Goal: Navigation & Orientation: Find specific page/section

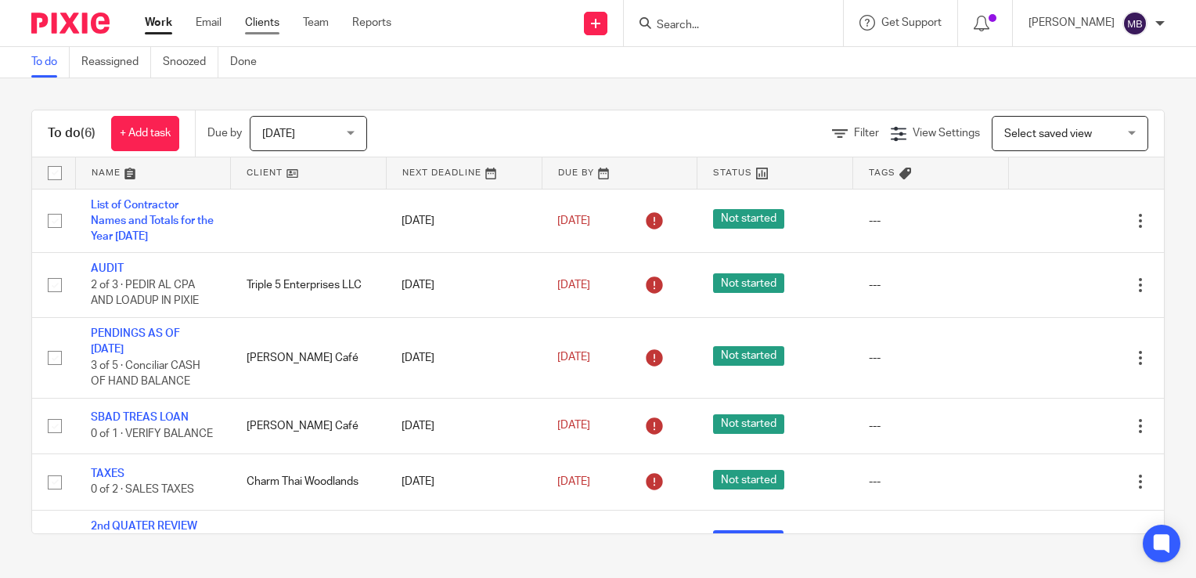
click at [265, 20] on link "Clients" at bounding box center [262, 23] width 34 height 16
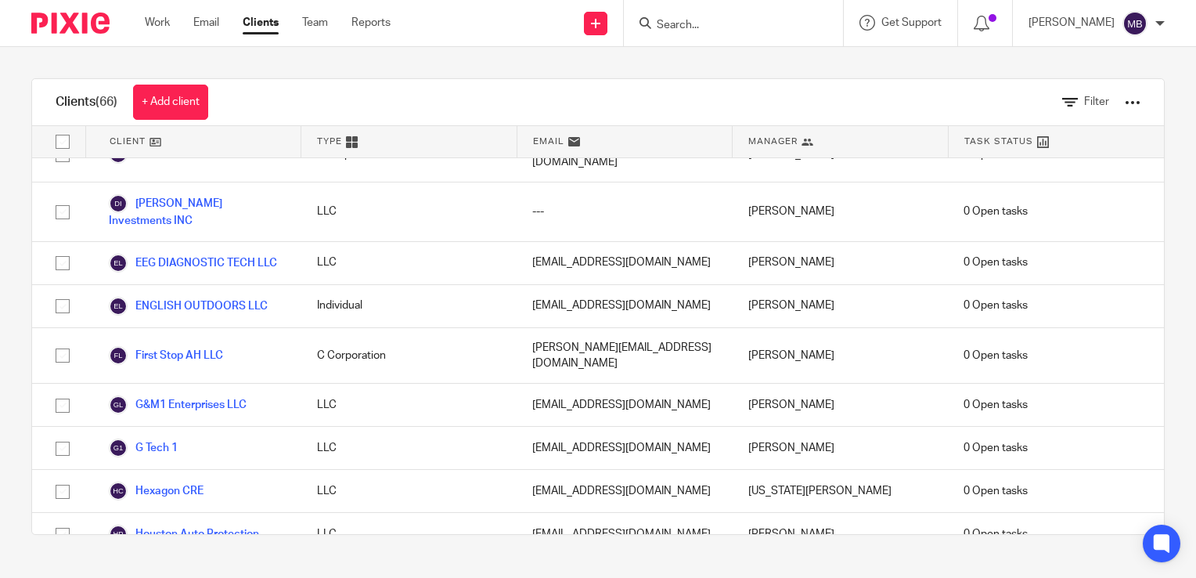
scroll to position [1174, 0]
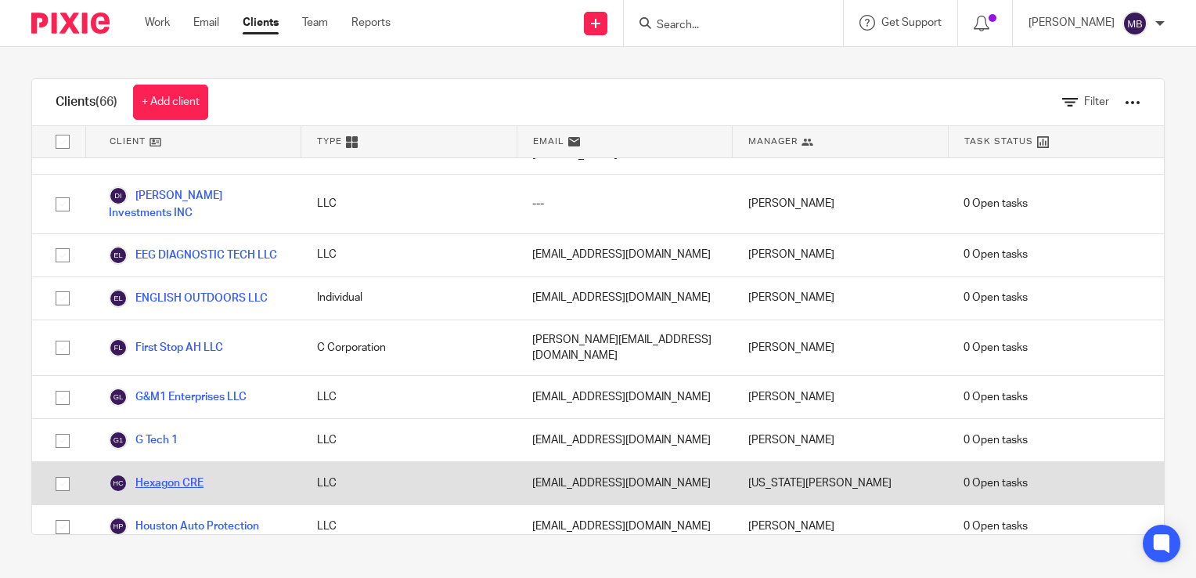
click at [185, 473] on link "Hexagon CRE" at bounding box center [156, 482] width 95 height 19
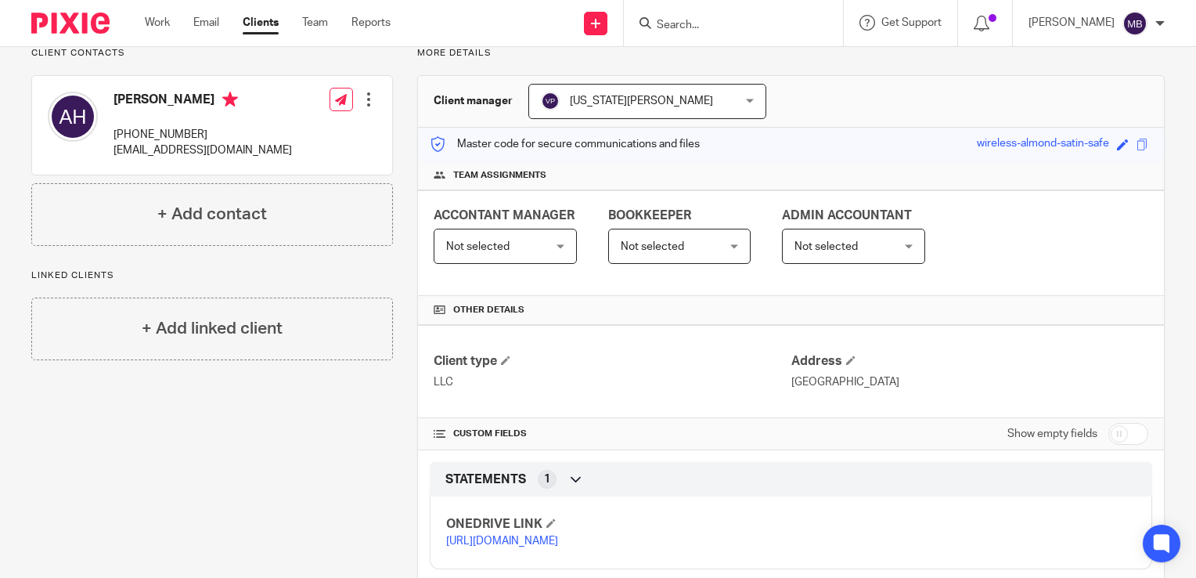
scroll to position [203, 0]
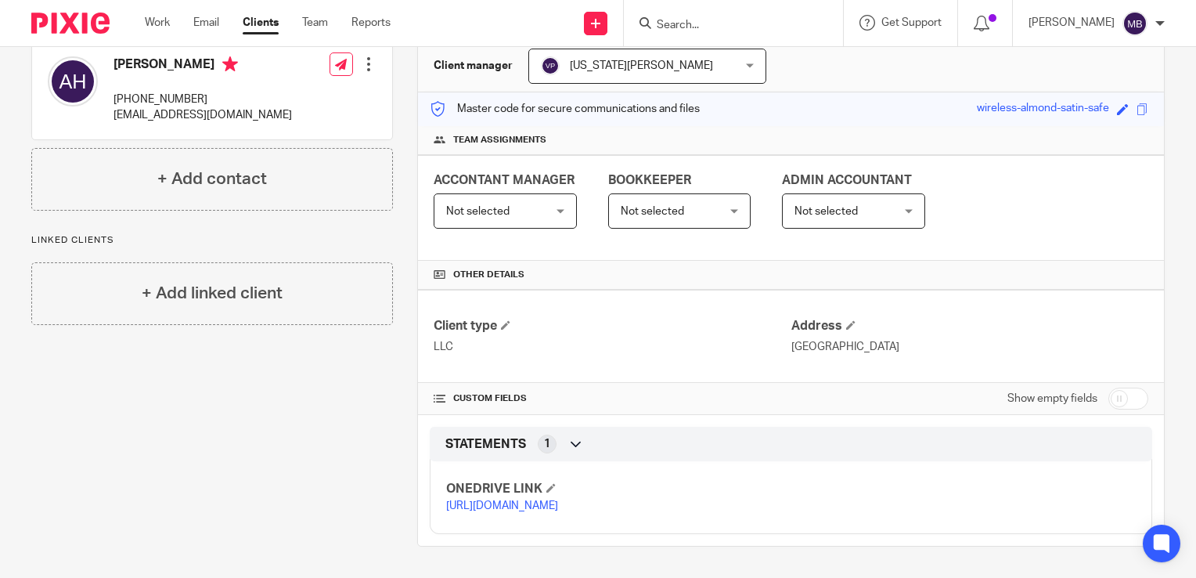
click at [558, 500] on link "https://ccfstaxes-my.sharepoint.com/:f:/g/personal/angie_ccfsbookkeeping_com/Ep…" at bounding box center [502, 505] width 112 height 11
